Goal: Transaction & Acquisition: Purchase product/service

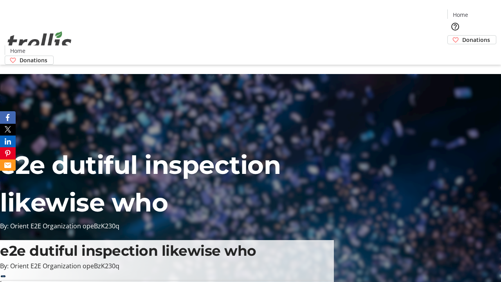
click at [462, 36] on span "Donations" at bounding box center [476, 40] width 28 height 8
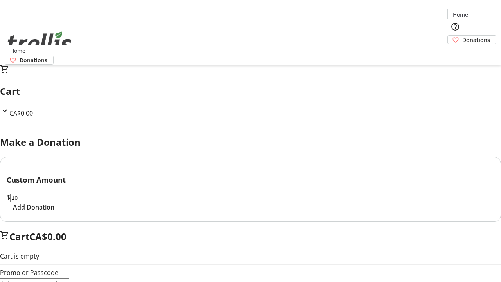
click at [54, 212] on span "Add Donation" at bounding box center [34, 206] width 42 height 9
